Goal: Transaction & Acquisition: Purchase product/service

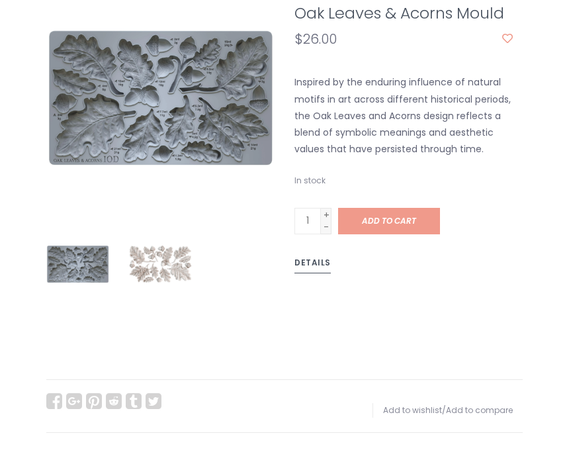
scroll to position [148, 0]
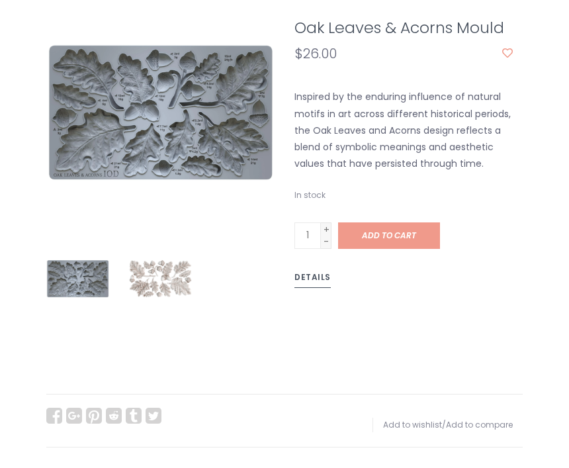
click at [406, 241] on link "Add to cart" at bounding box center [389, 235] width 102 height 26
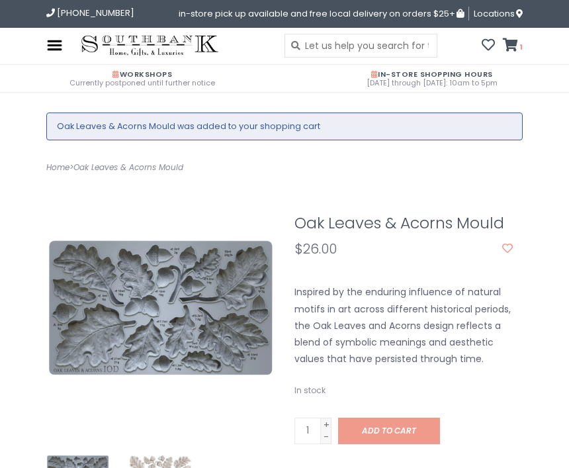
click at [361, 134] on ul "Oak Leaves & Acorns Mould was added to your shopping cart" at bounding box center [284, 127] width 477 height 28
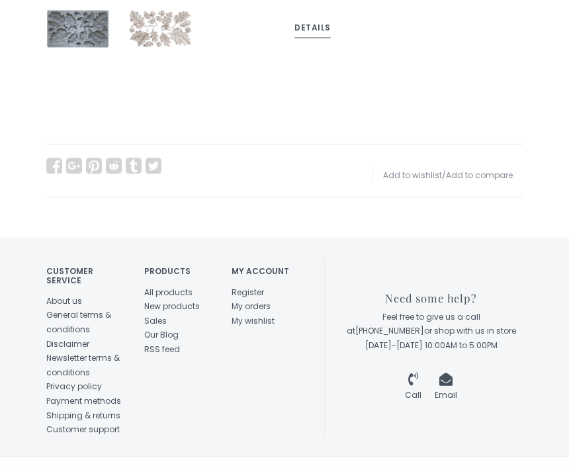
scroll to position [445, 0]
click at [189, 303] on link "New products" at bounding box center [172, 306] width 56 height 11
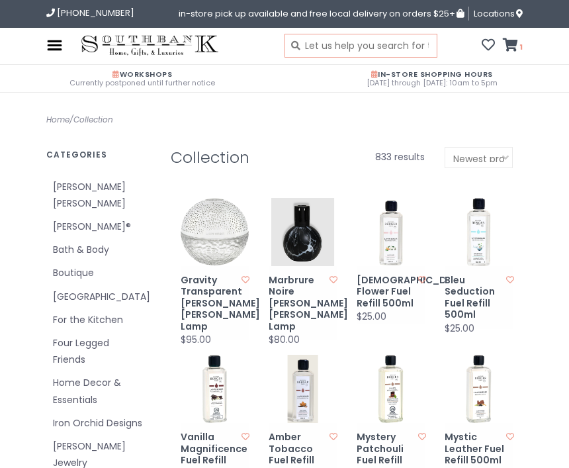
click at [345, 42] on input "text" at bounding box center [361, 46] width 153 height 24
type input "IOD Christmas"
